Goal: Find specific page/section: Find specific page/section

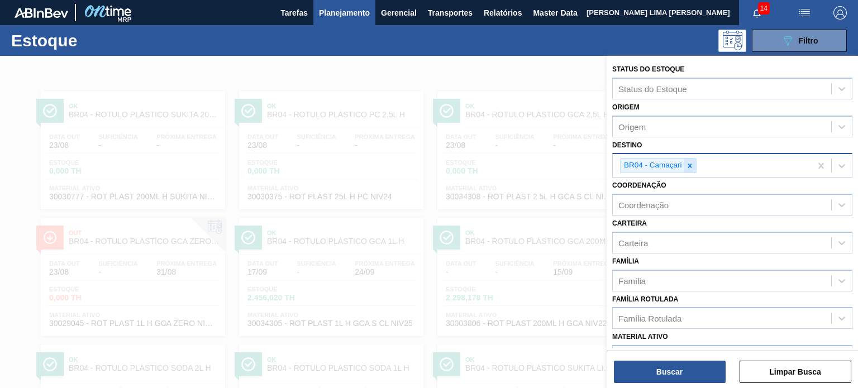
click at [690, 162] on icon at bounding box center [690, 166] width 8 height 8
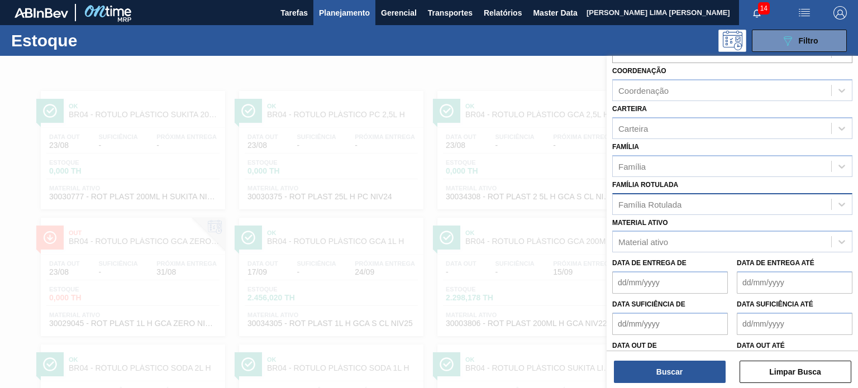
click at [675, 212] on div "Família Rotulada" at bounding box center [732, 204] width 240 height 22
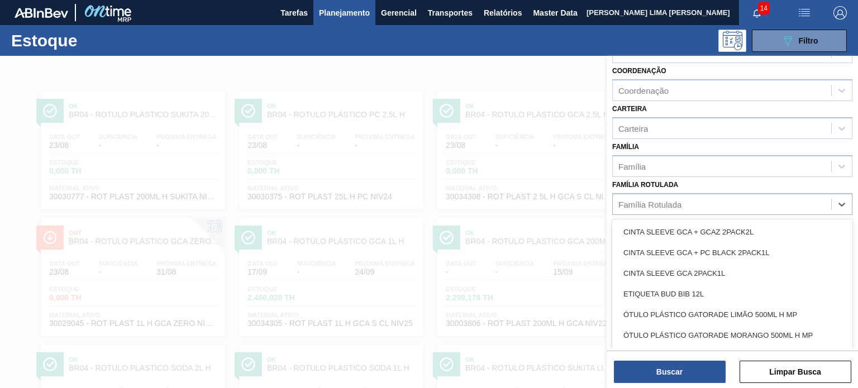
paste Rotulada "ROT PLAST 1L H GCA NIV22"
type Rotulada "ROT PLAST 1L H GCA NIV22"
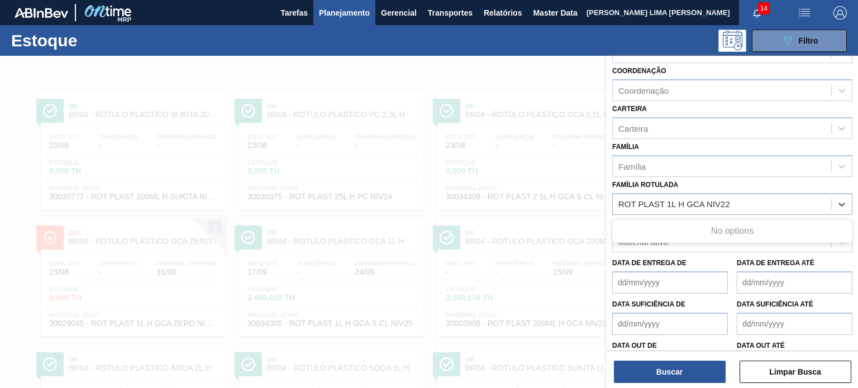
click at [676, 227] on div "No options" at bounding box center [732, 231] width 240 height 19
drag, startPoint x: 732, startPoint y: 203, endPoint x: 638, endPoint y: 218, distance: 95.0
click at [648, 210] on div "Família Rotulada" at bounding box center [732, 204] width 240 height 22
click at [653, 245] on div "Material ativo" at bounding box center [722, 242] width 218 height 16
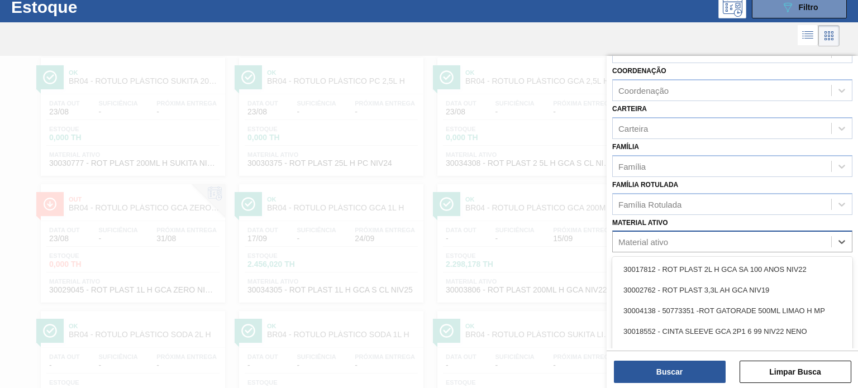
scroll to position [38, 0]
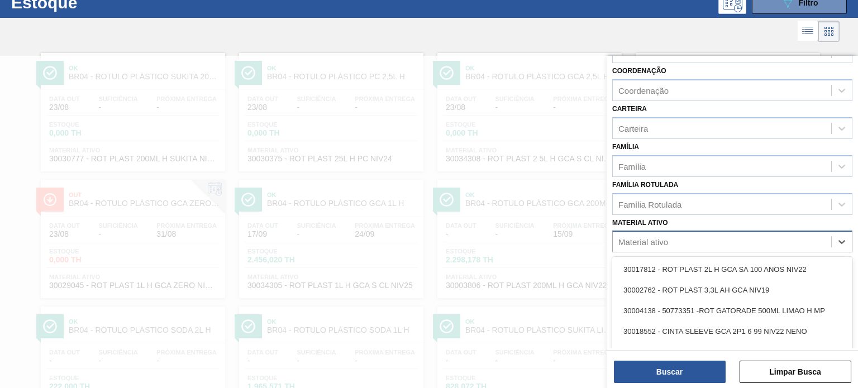
paste ativo "ROT PLAST 1L H GCA NIV22"
type ativo "ROT PLAST 1L H GCA NIV22"
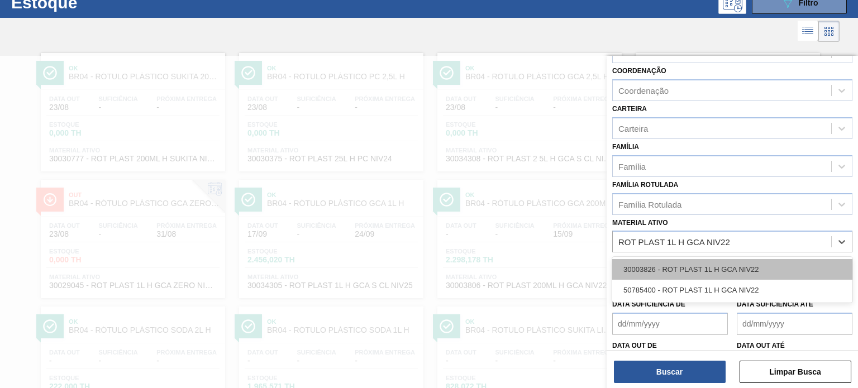
click at [666, 259] on div "30003826 - ROT PLAST 1L H GCA NIV22" at bounding box center [732, 269] width 240 height 21
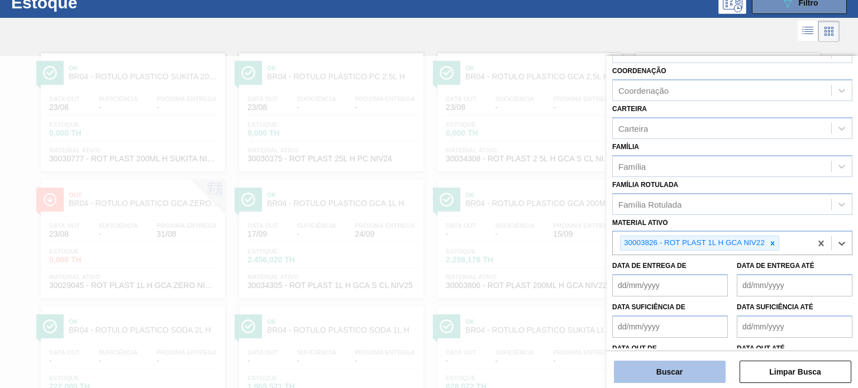
click at [659, 363] on button "Buscar" at bounding box center [670, 372] width 112 height 22
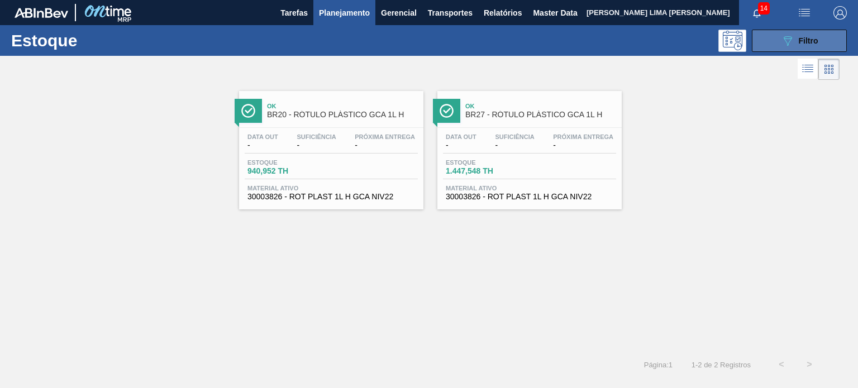
click at [790, 34] on icon "089F7B8B-B2A5-4AFE-B5C0-19BA573D28AC" at bounding box center [787, 40] width 13 height 13
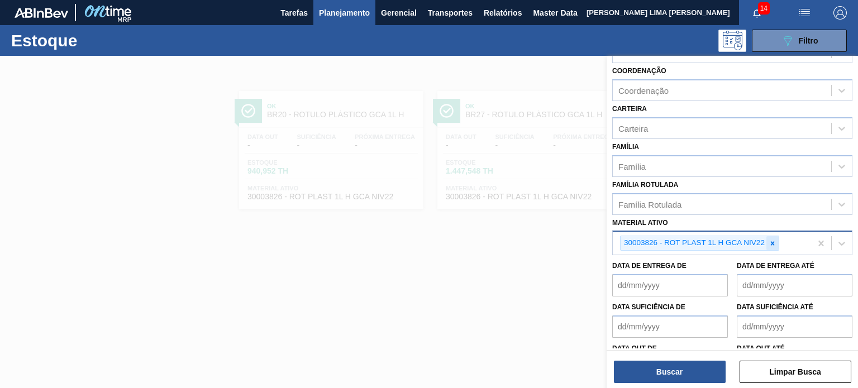
click at [768, 241] on icon at bounding box center [772, 244] width 8 height 8
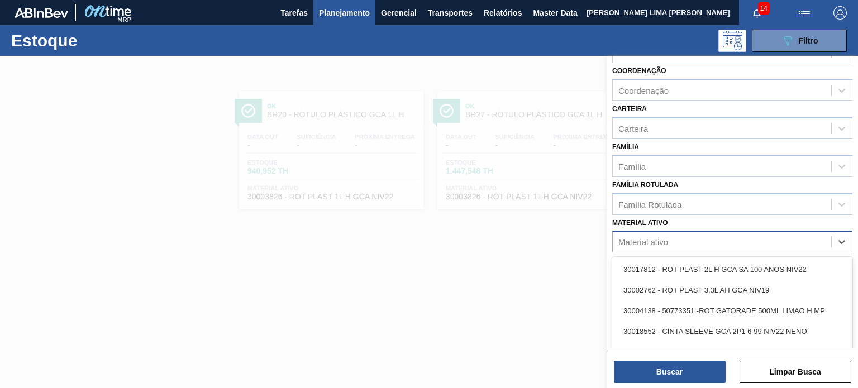
click at [676, 244] on div "Material ativo" at bounding box center [722, 242] width 218 height 16
click at [661, 205] on div "Família Rotulada" at bounding box center [649, 203] width 63 height 9
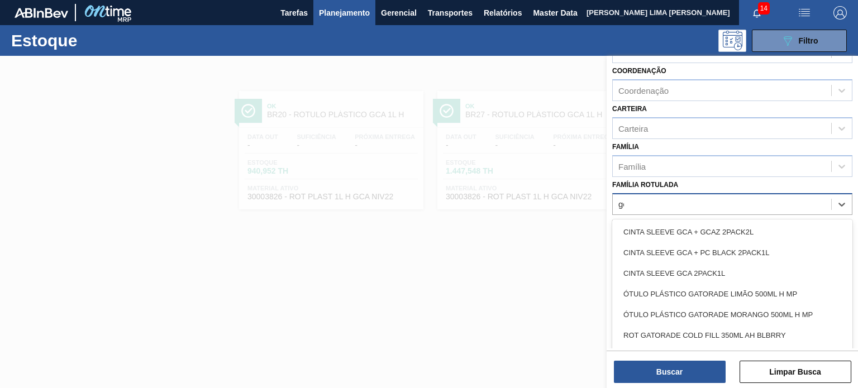
type Rotulada "gca"
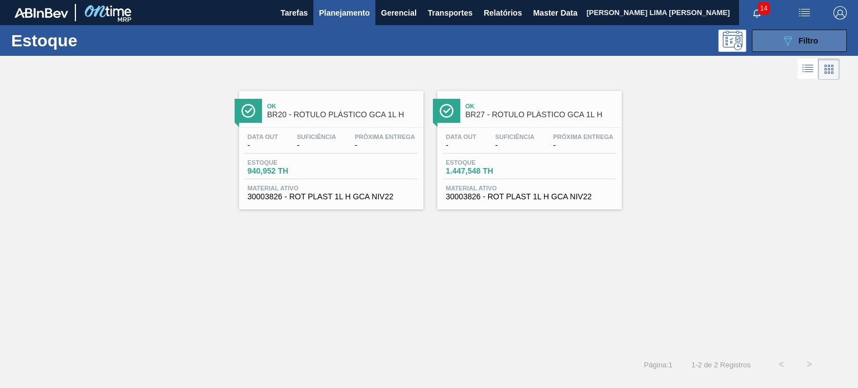
click at [755, 41] on button "089F7B8B-B2A5-4AFE-B5C0-19BA573D28AC Filtro" at bounding box center [799, 41] width 95 height 22
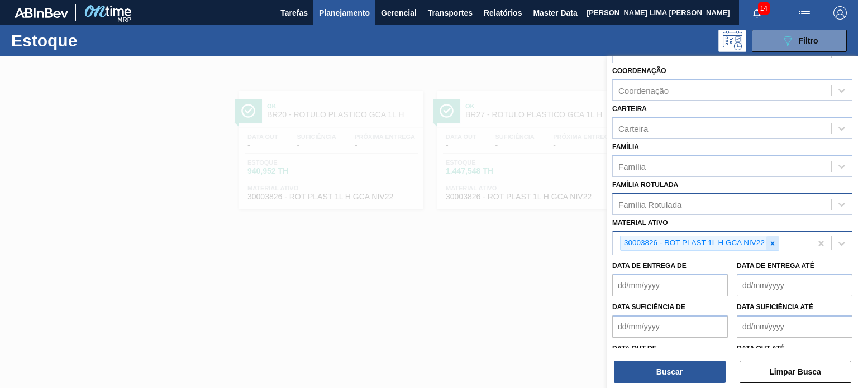
click at [767, 238] on div at bounding box center [772, 243] width 12 height 14
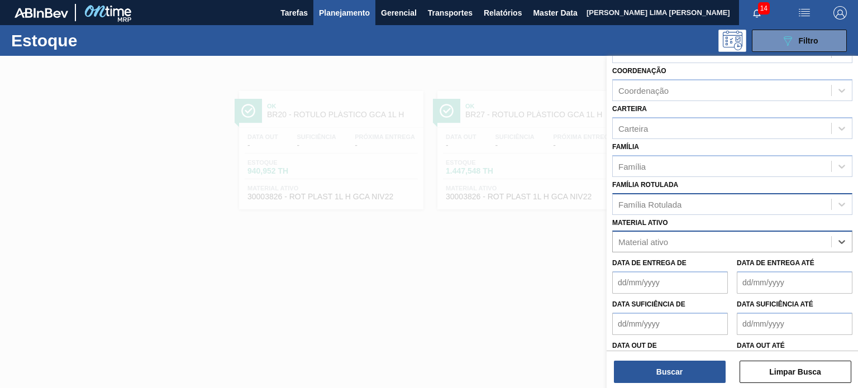
click at [728, 202] on div "Família Rotulada" at bounding box center [722, 204] width 218 height 16
type Rotulada "f"
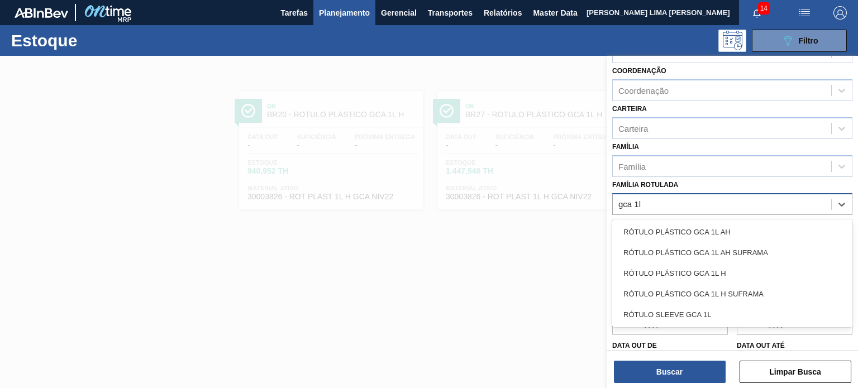
type Rotulada "gca 1l h"
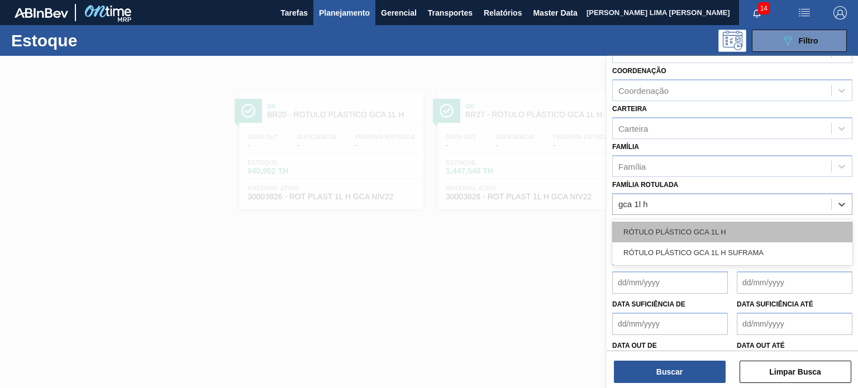
click at [723, 223] on div "RÓTULO PLÁSTICO GCA 1L H" at bounding box center [732, 232] width 240 height 21
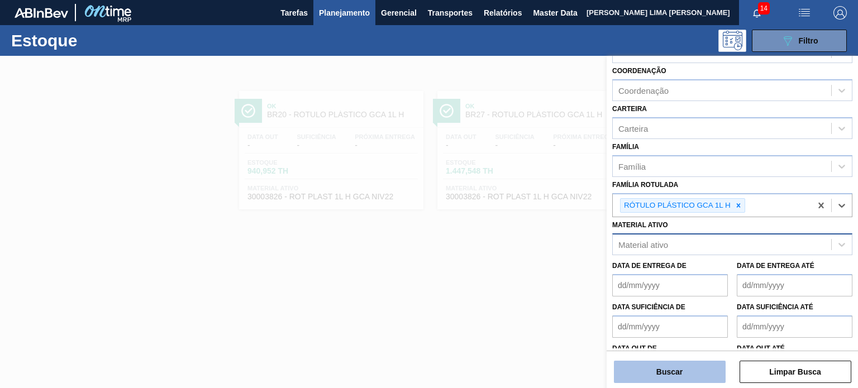
click at [696, 372] on button "Buscar" at bounding box center [670, 372] width 112 height 22
